Goal: Transaction & Acquisition: Purchase product/service

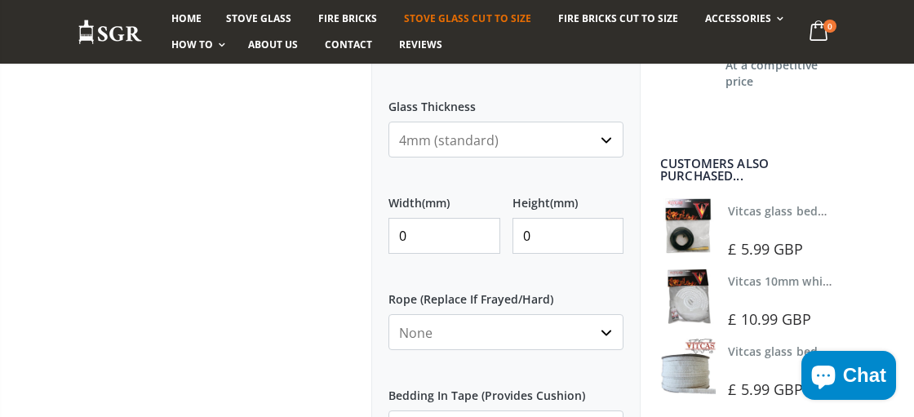
scroll to position [767, 0]
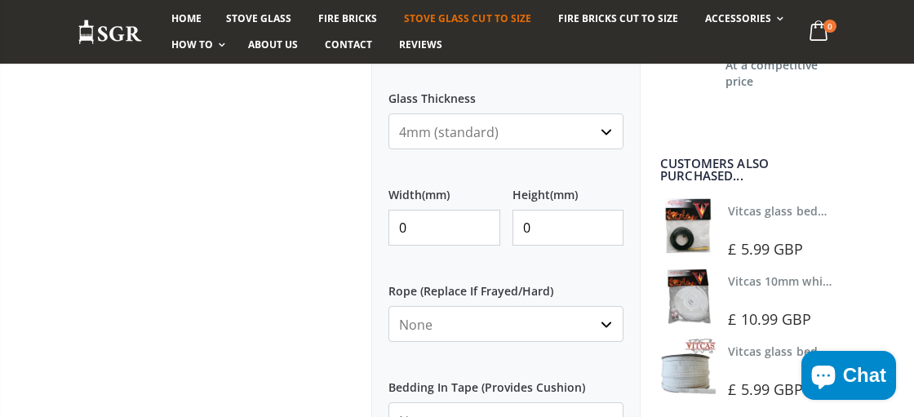
click at [429, 240] on input "0" at bounding box center [444, 228] width 112 height 36
type input "203"
click at [547, 229] on input "0" at bounding box center [568, 228] width 112 height 36
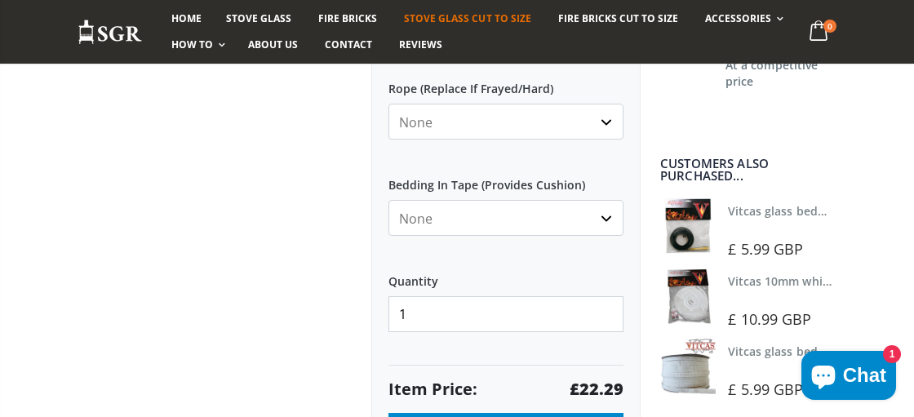
scroll to position [977, 0]
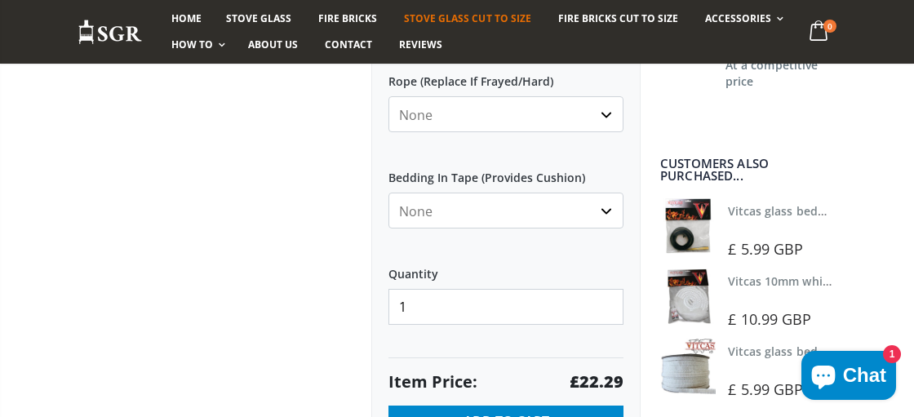
type input "183"
click at [462, 218] on select "None Black White" at bounding box center [505, 211] width 235 height 36
click at [388, 193] on select "None Black White" at bounding box center [505, 211] width 235 height 36
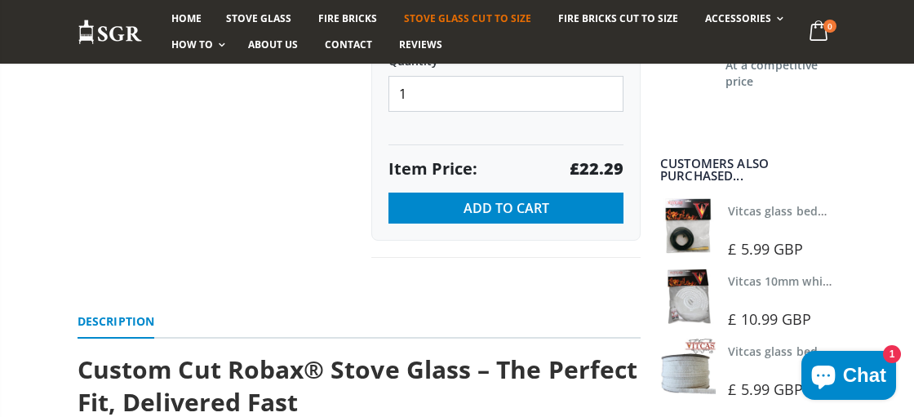
scroll to position [1191, 0]
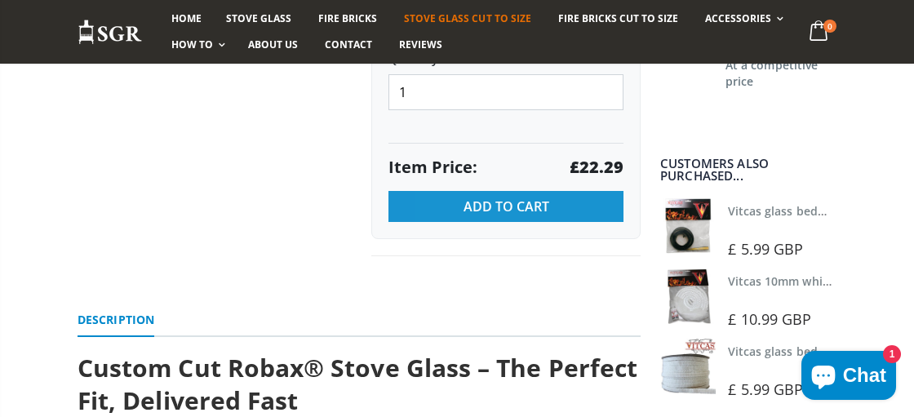
click at [460, 211] on button "Add to Cart" at bounding box center [505, 206] width 235 height 31
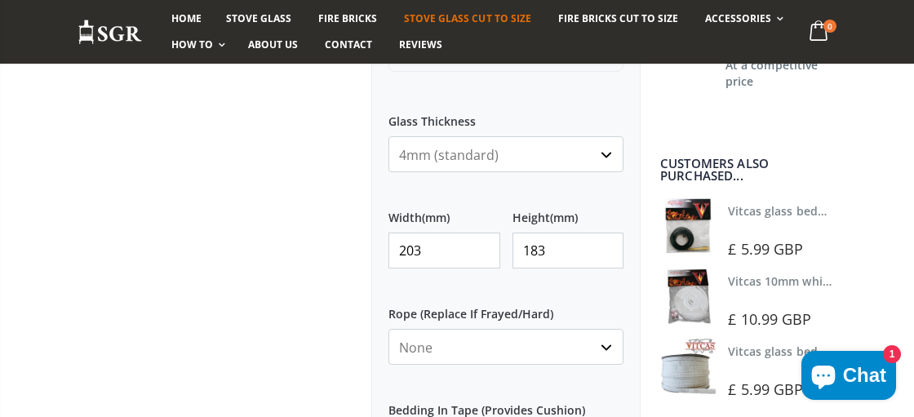
scroll to position [794, 0]
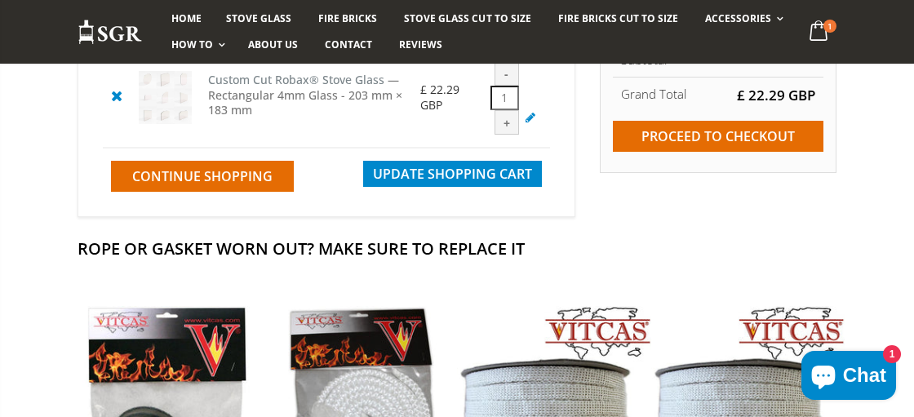
scroll to position [294, 0]
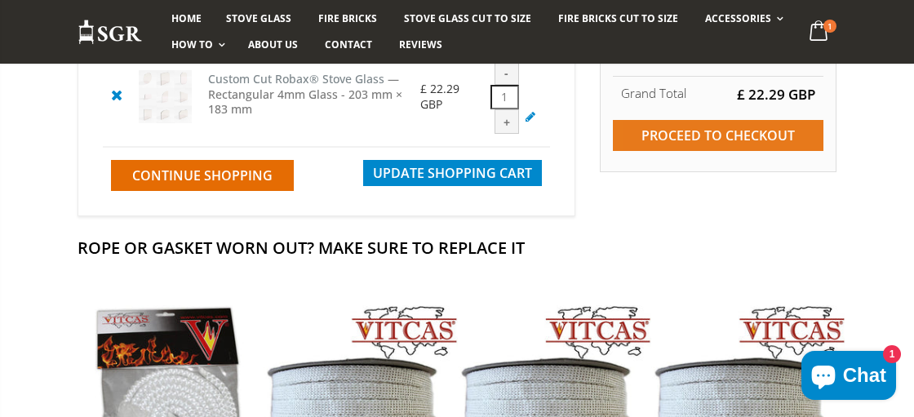
click at [665, 139] on input "Proceed to checkout" at bounding box center [718, 135] width 211 height 31
